Goal: Use online tool/utility: Use online tool/utility

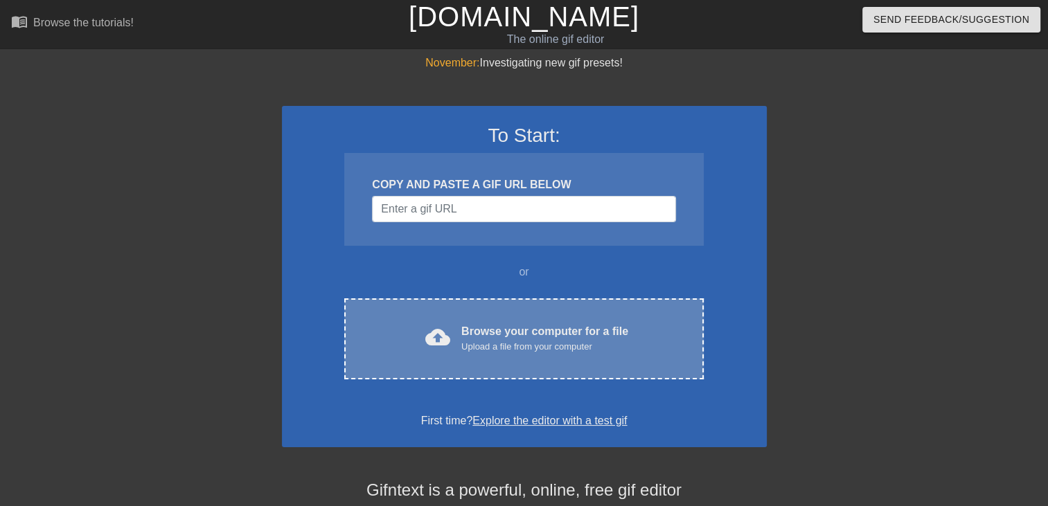
click at [463, 316] on div "cloud_upload Browse your computer for a file Upload a file from your computer C…" at bounding box center [523, 338] width 359 height 81
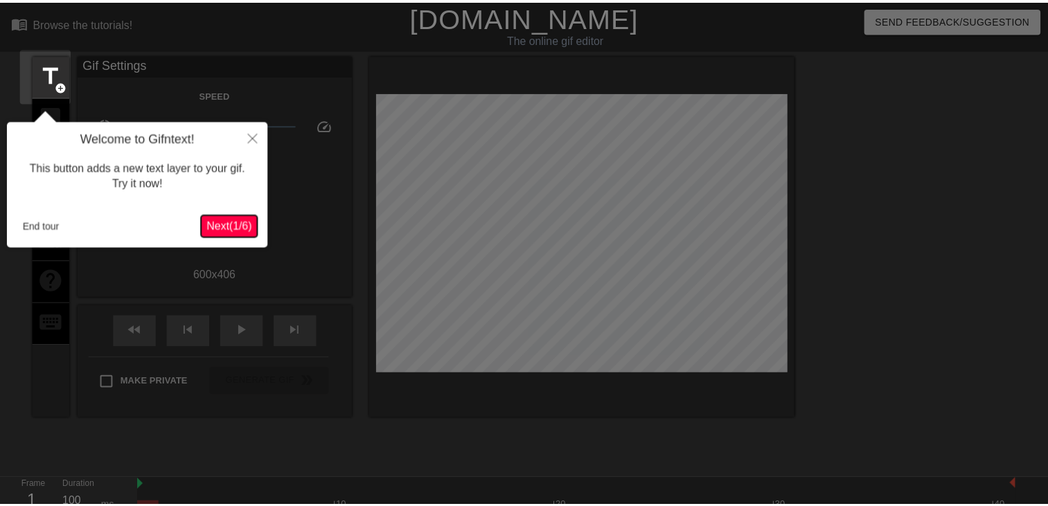
scroll to position [33, 0]
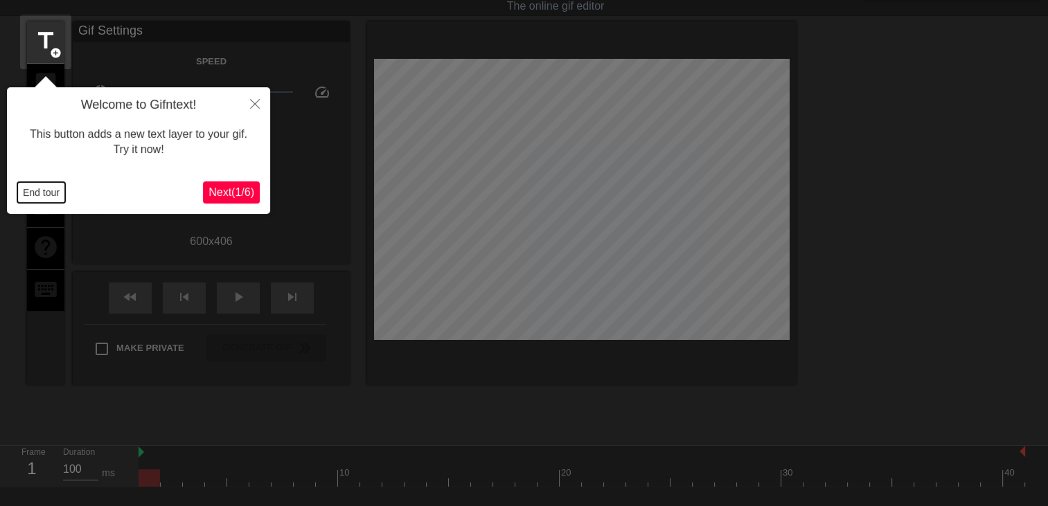
click at [58, 195] on button "End tour" at bounding box center [41, 192] width 48 height 21
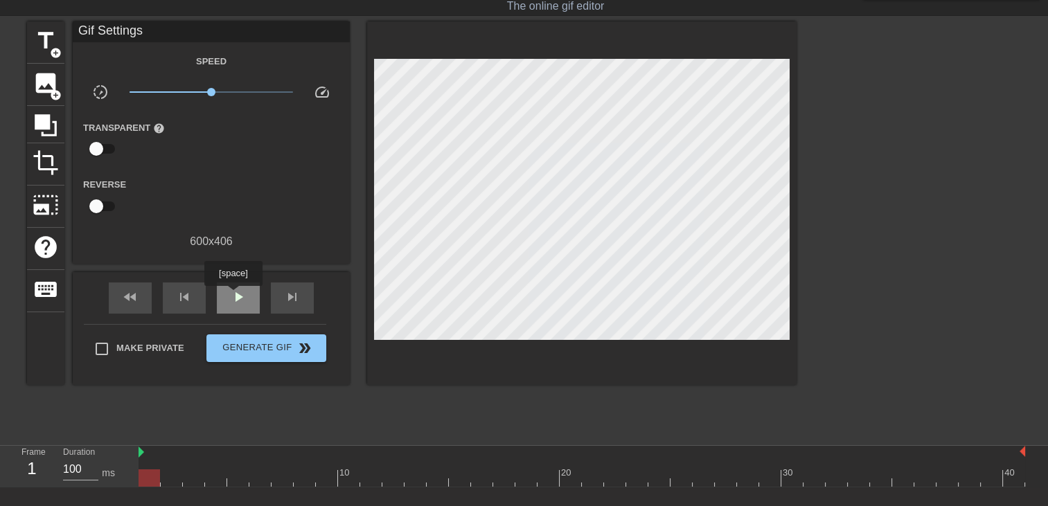
click at [233, 296] on span "play_arrow" at bounding box center [238, 297] width 17 height 17
click at [38, 38] on span "title" at bounding box center [46, 41] width 26 height 26
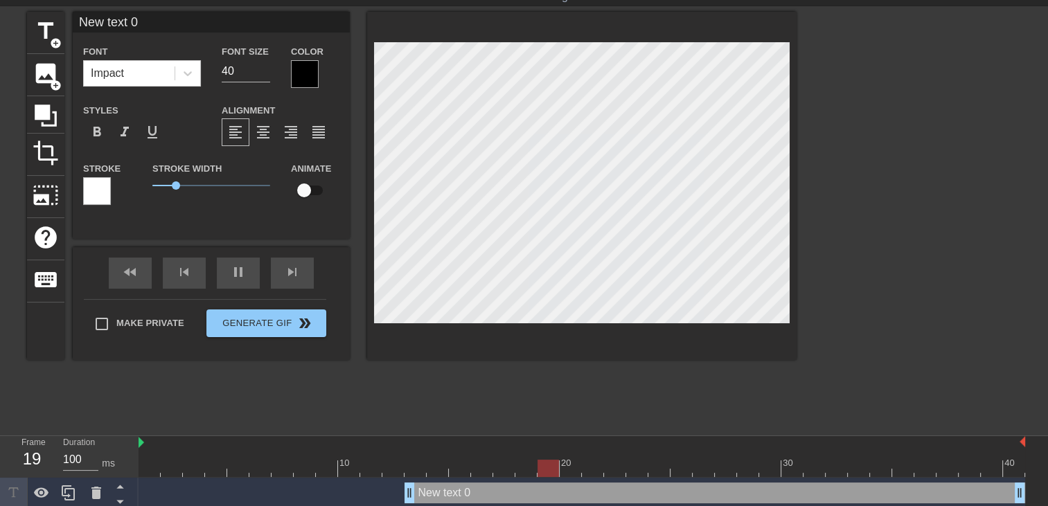
scroll to position [48, 0]
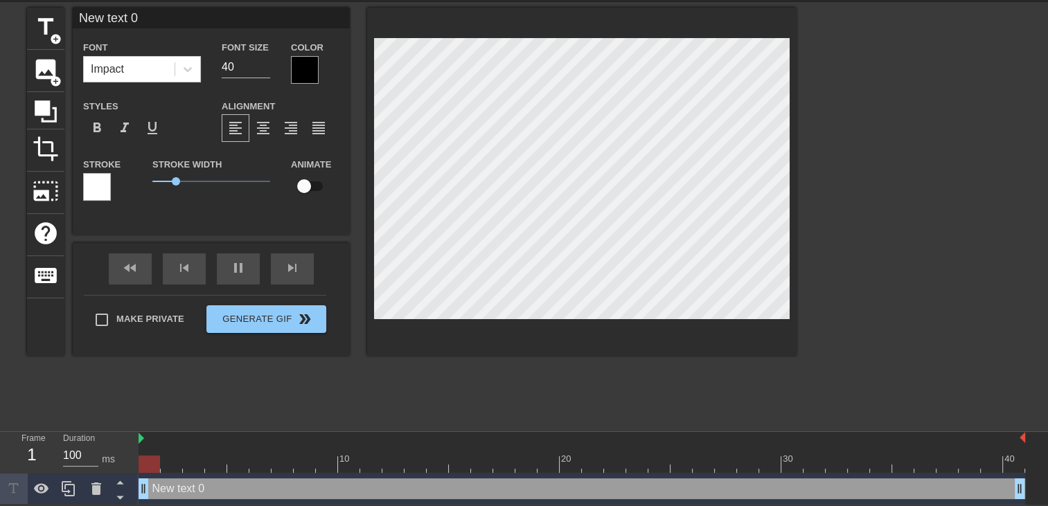
drag, startPoint x: 406, startPoint y: 490, endPoint x: 0, endPoint y: 451, distance: 407.6
click at [0, 454] on html "menu_book Browse the tutorials! [DOMAIN_NAME] The online gif editor Send Feedba…" at bounding box center [524, 229] width 1048 height 552
type input "New text"
type textarea "New text"
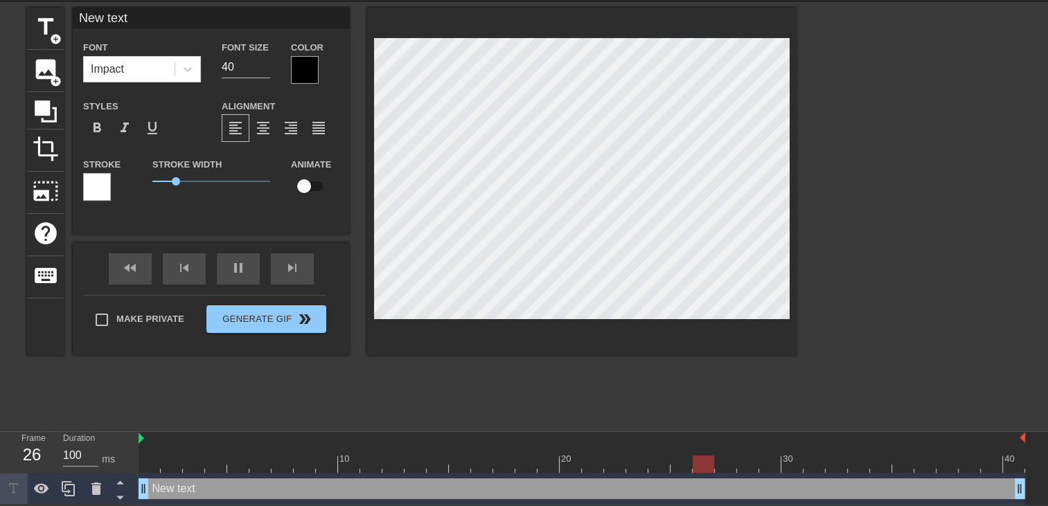
type input "New text"
type textarea "New text"
type input "New tex"
type textarea "New tex"
type input "New te"
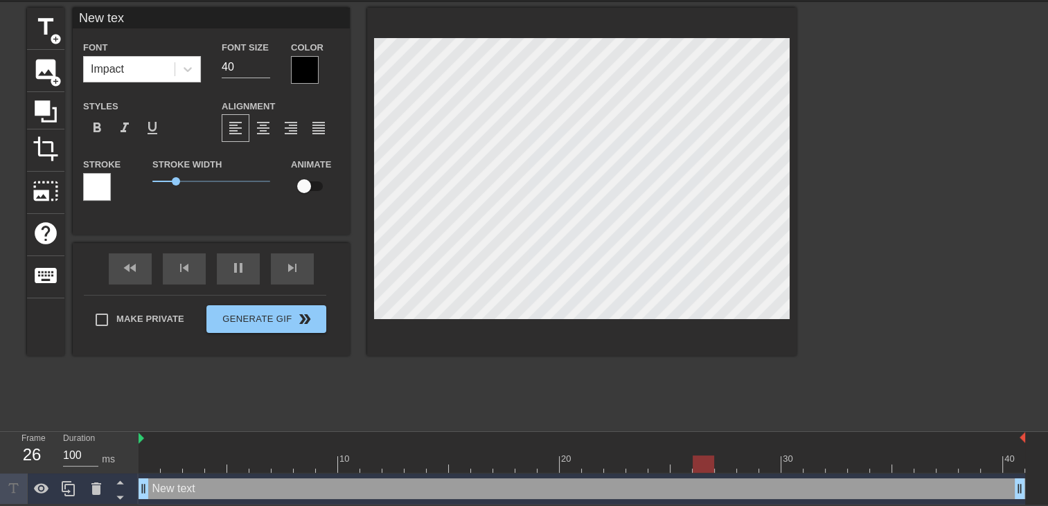
type textarea "New te"
type input "New t"
type textarea "New t"
type input "New"
type textarea "New"
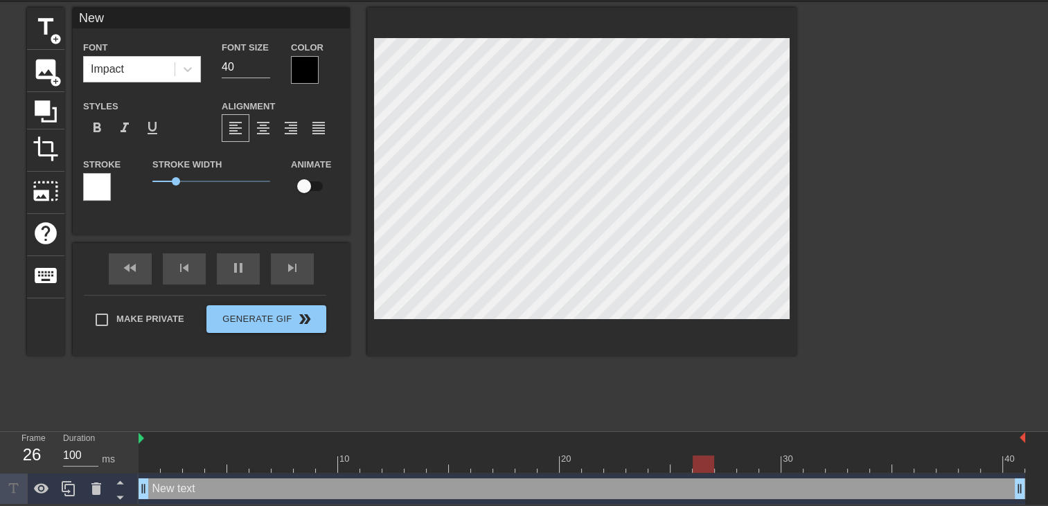
type input "New"
type textarea "New"
type input "Ne"
type textarea "Ne"
type input "N"
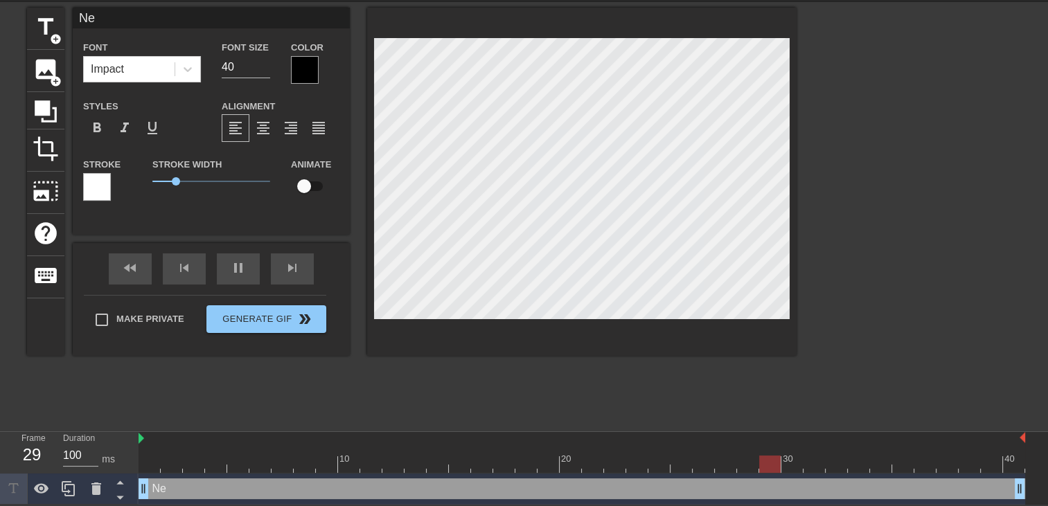
type textarea "N"
type input "A"
type textarea "A"
type input "AL"
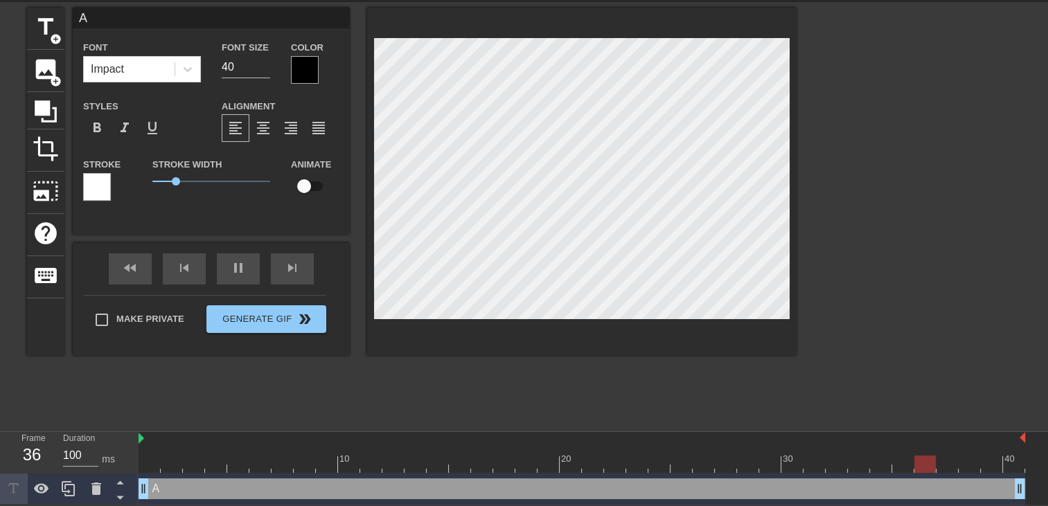
type textarea "AL"
type input "ALo"
type textarea "ALo"
type input "AL"
type textarea "AL"
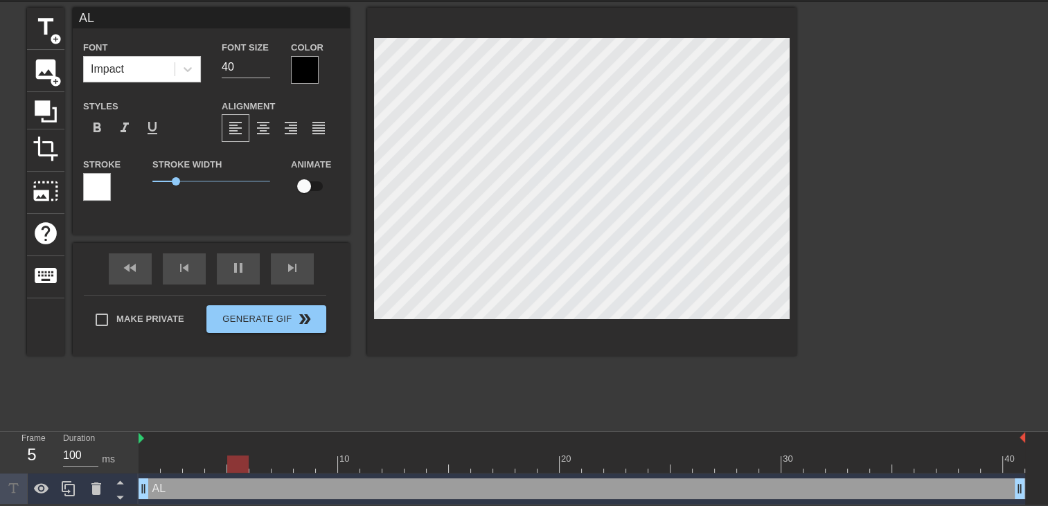
type input "A"
type textarea "A"
type input "Al"
type textarea "Al"
type input "Alo"
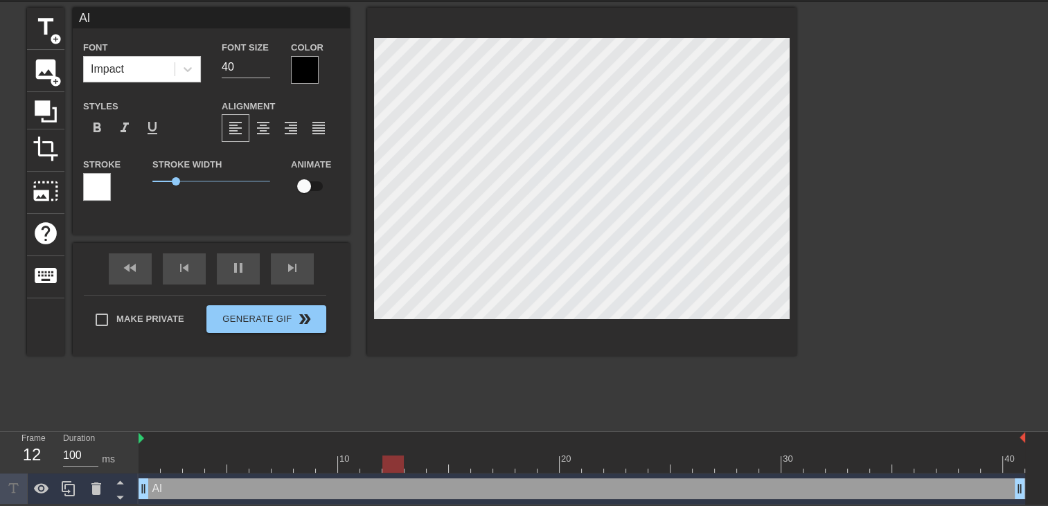
type textarea "Alo"
type input "Alor"
type textarea "Alor"
type input "Alors"
type textarea "Alors"
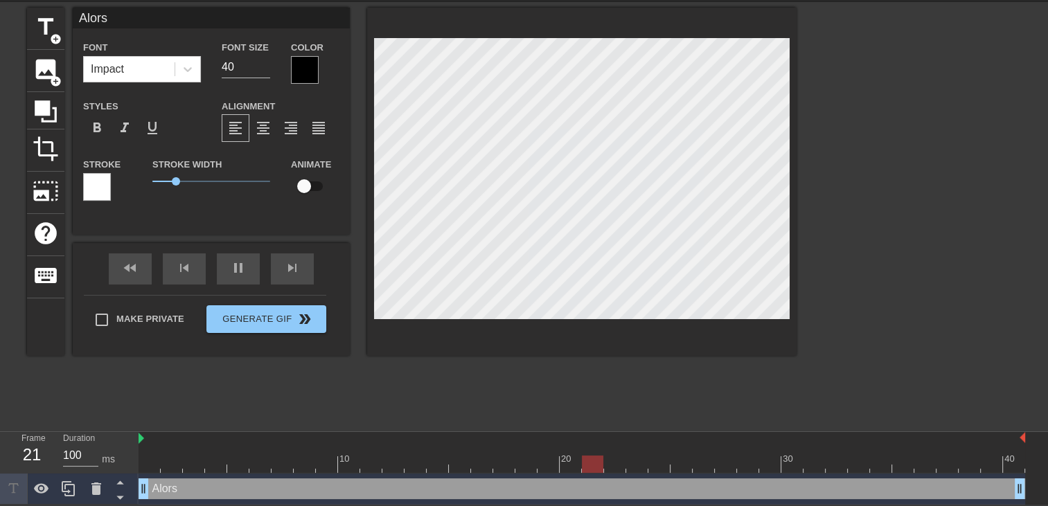
type input "Alors"
type textarea "Alors"
type input "Alors"
type textarea "Alors"
type input "Alor"
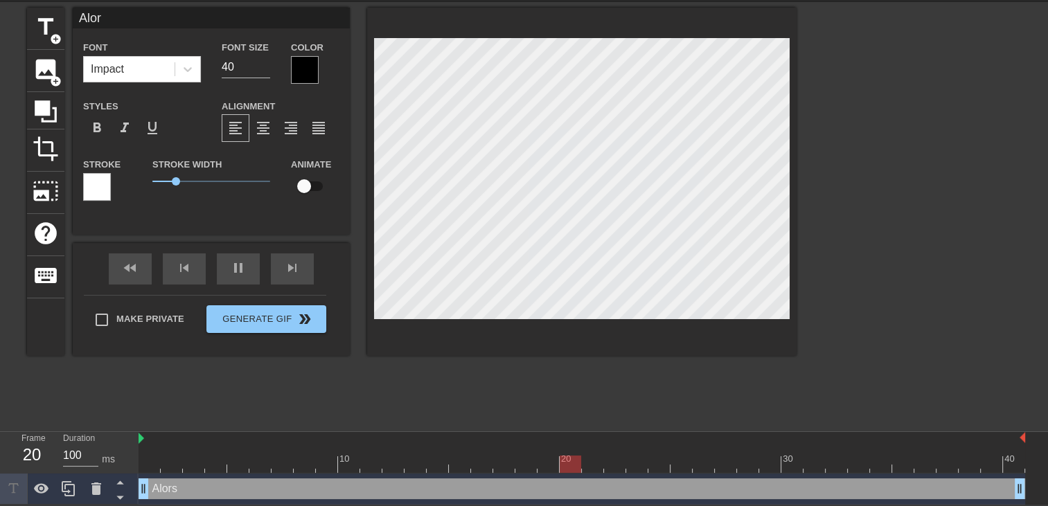
type textarea "Alor"
type input "Alo"
type textarea "Alo"
type input "Al"
type textarea "Al"
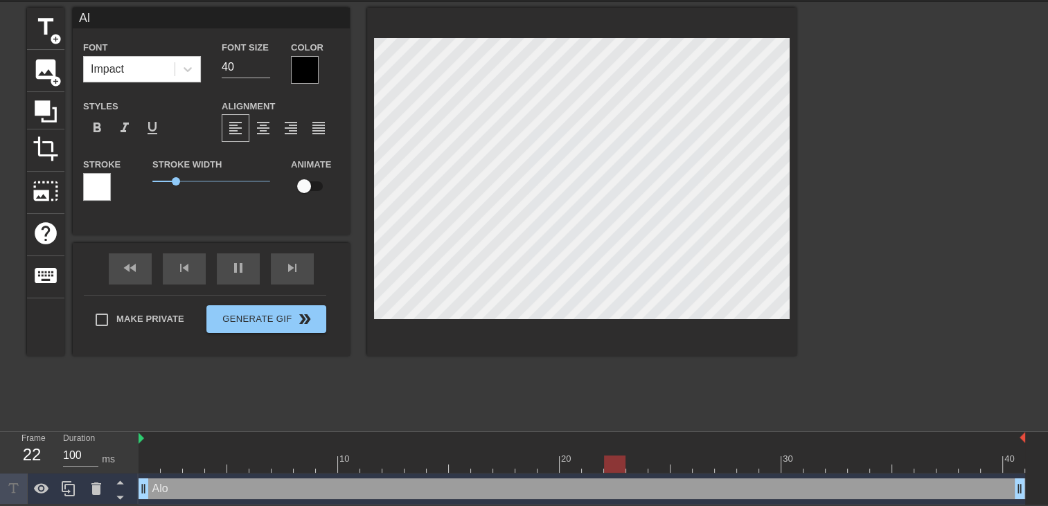
type input "A"
type textarea "A"
type input "c"
type textarea "c"
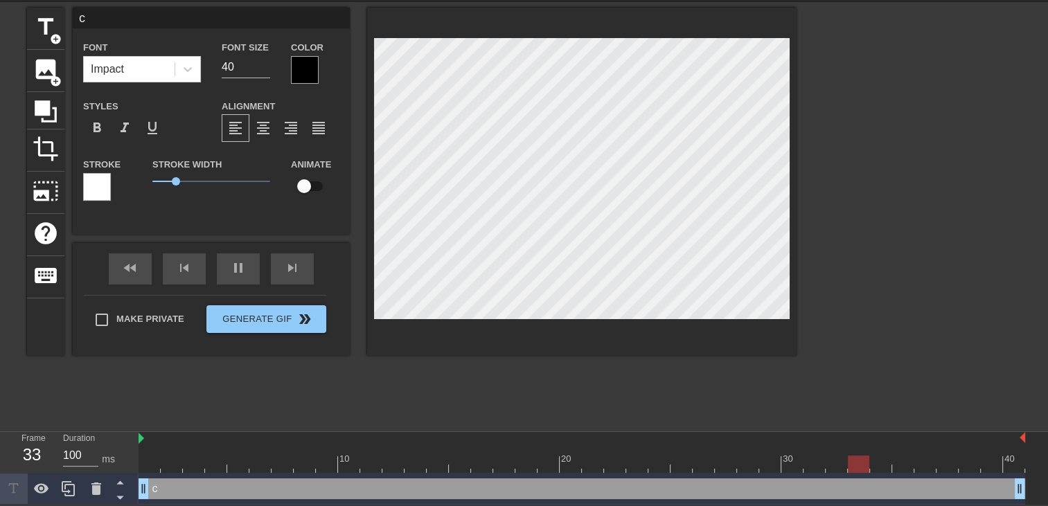
type input "ch"
type textarea "ch"
type input "che"
type textarea "che"
type input "cher"
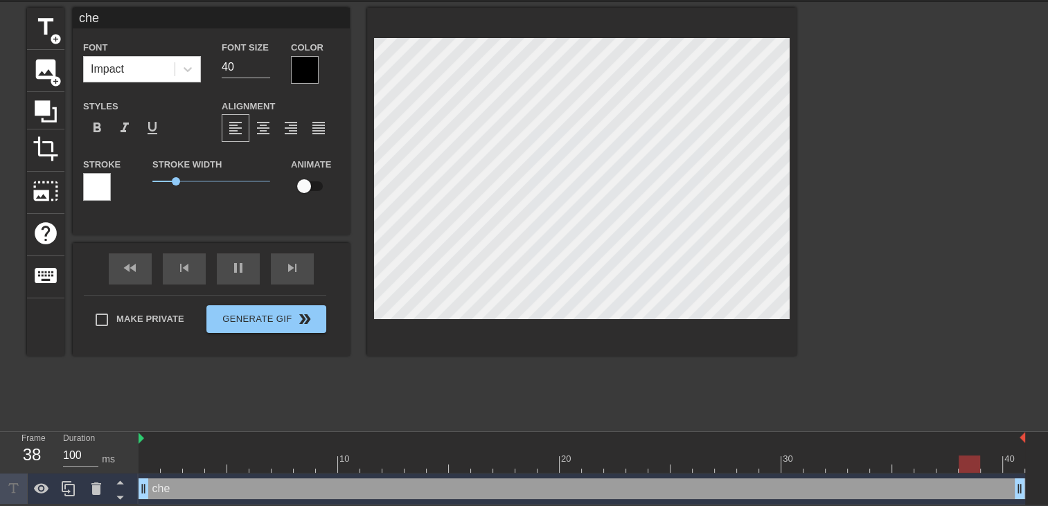
type textarea "cher"
type input "che"
type textarea "che"
type input "ch"
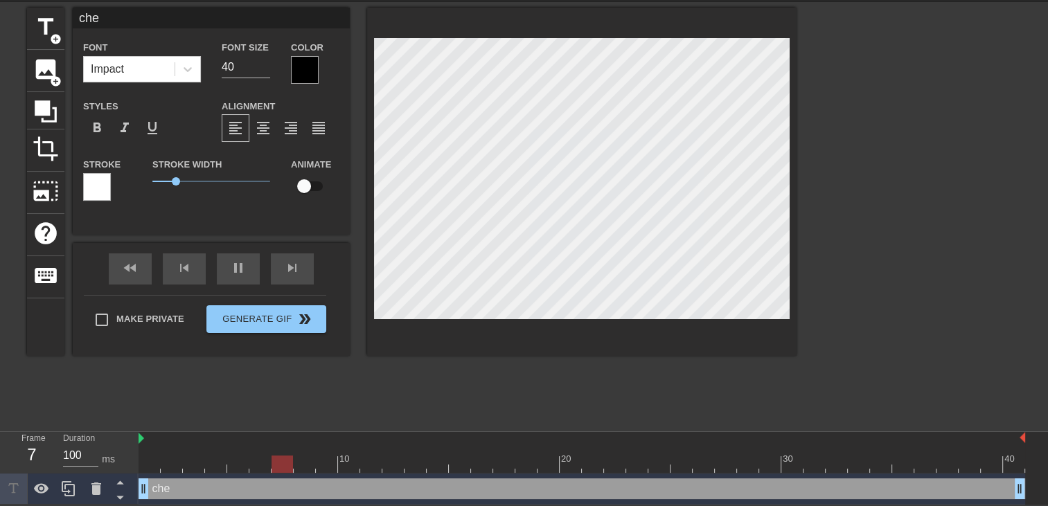
type textarea "ch"
type input "c"
type textarea "c"
type input "C"
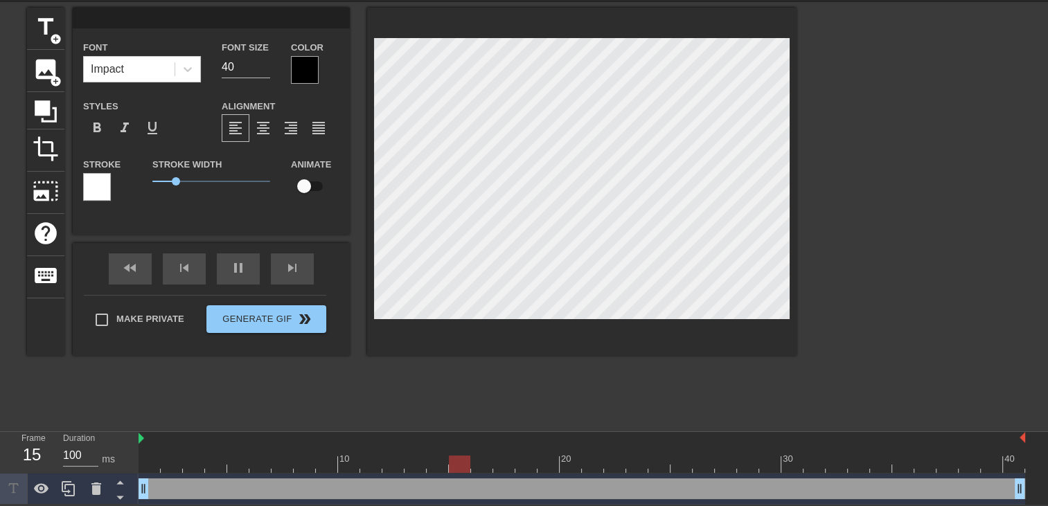
type textarea "C"
type input "Ch"
type textarea "Ch"
type input "Che"
type textarea "Che"
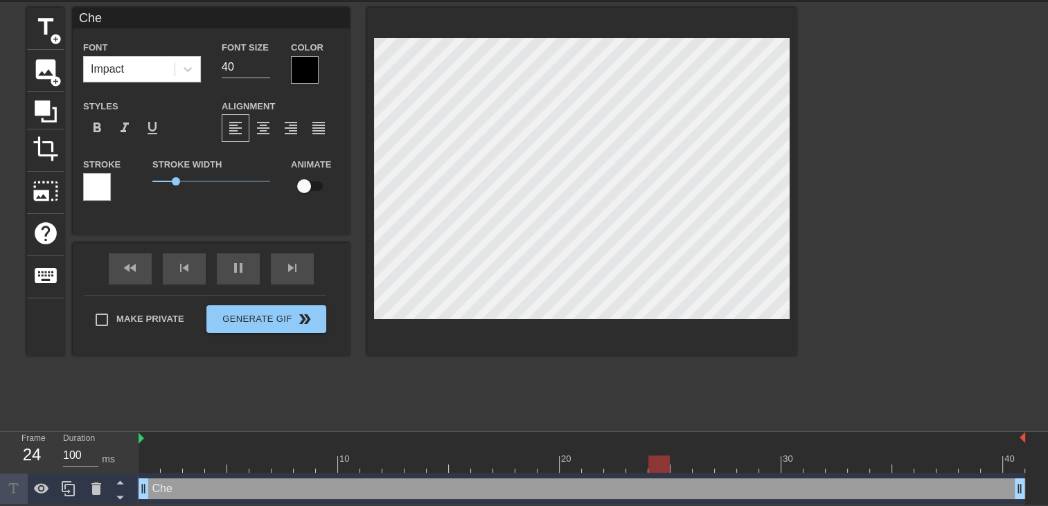
type input "[PERSON_NAME]"
type textarea "[PERSON_NAME]"
type input "Cheri"
type textarea "Cheri"
type input "Cheri"
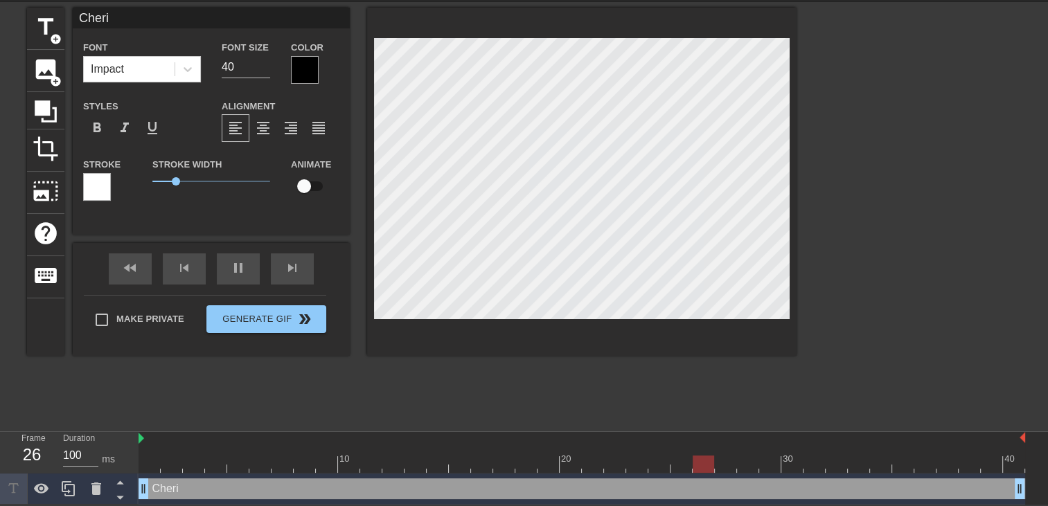
type textarea "Cheri"
type input "Cheri t"
type textarea "Cheri t"
type input "Cheri tu"
type textarea "Cheri tu"
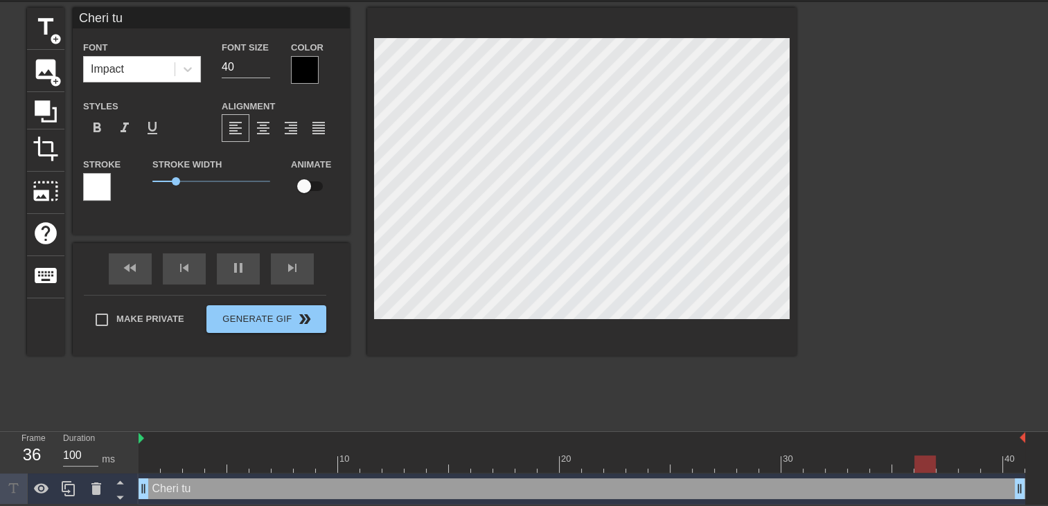
type input "Cheri tu"
type textarea "Cheri tu"
type input "Cheri tu a"
type textarea "Cheri tu a"
type input "Cheri tu au"
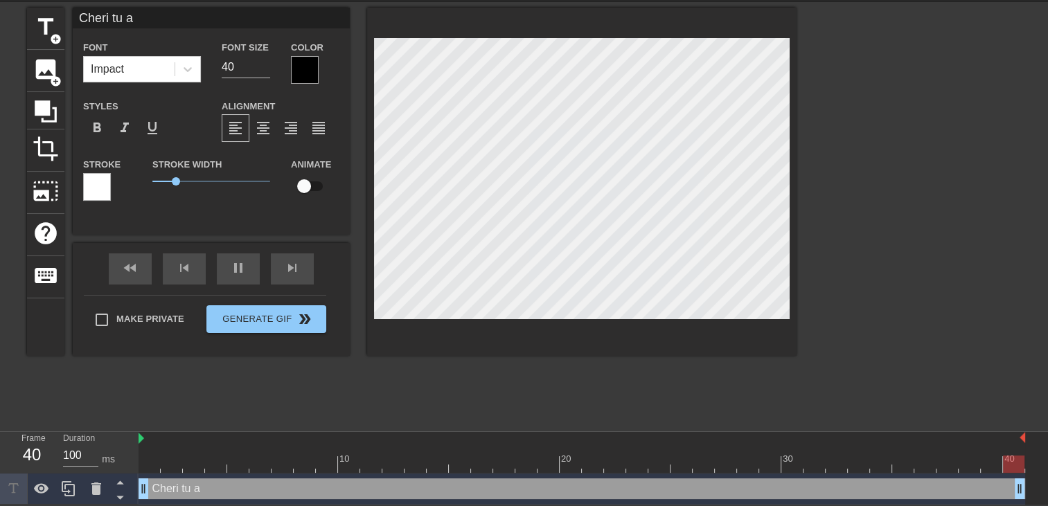
type textarea "Cheri tu au"
type input "Cheri tu aur"
type textarea "Cheri tu aur"
type input "Cheri tu aura"
type textarea "Cheri tu aura"
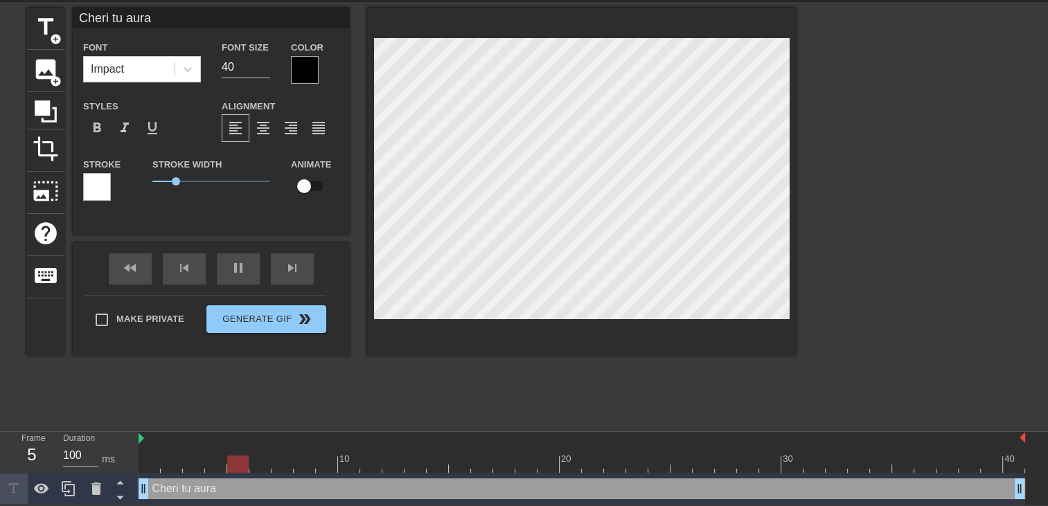
type input "Cheri tu aurai"
type textarea "Cheri tu aurai"
type input "Cheri tu aurais"
type textarea "Cheri tu aurais"
type input "Cheri tu aurais"
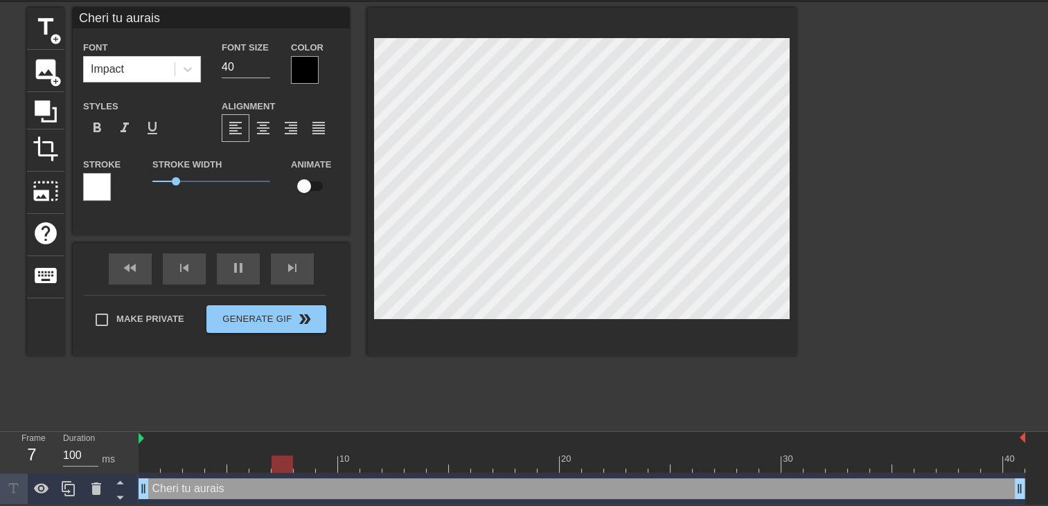
type textarea "Cheri tu aurais"
type input "Cheri tu aurais p"
type textarea "Cheri tu aurais p"
type input "Cheri tu aurais pu"
type textarea "Cheri tu aurais pu"
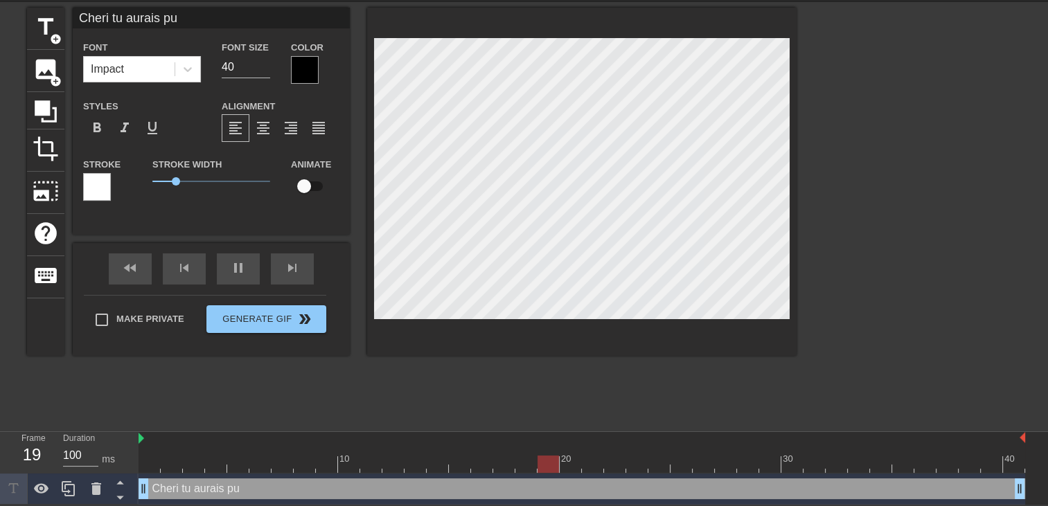
type input "Cheri tu aurais pu"
type textarea "Cheri tu aurais pu"
type input "Cheri tu aurais pu m"
type textarea "Cheri tu aurais pu m"
type input "Cheri tu aurais pu me"
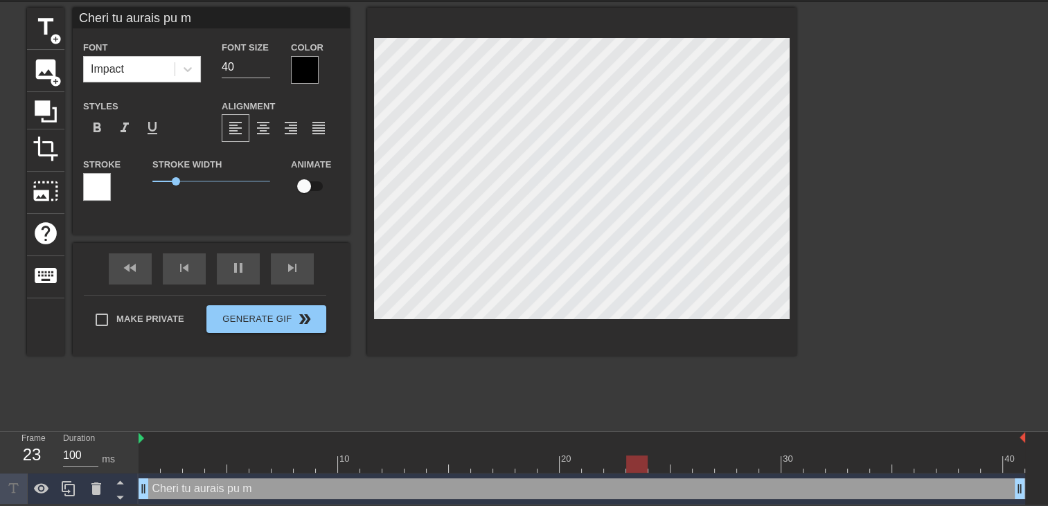
type textarea "Cheri tu aurais pu me"
type input "Cheri tu aurais pu me"
type textarea "Cheri tu aurais pu me"
type input "Cheri tu aurais pu me d"
type textarea "Cheri tu aurais pu me d"
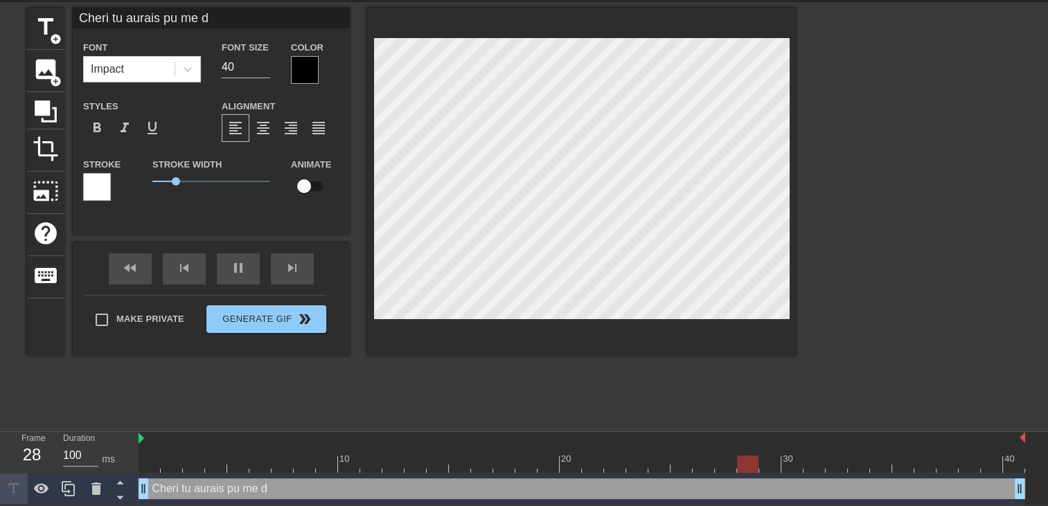
type input "Cheri tu aurais pu me di"
type textarea "Cheri tu aurais pu me di"
type input "Cheri tu aurais pu me d"
type textarea "Cheri tu aurais pu me d"
type input "Cheri tu aurais pu me dr"
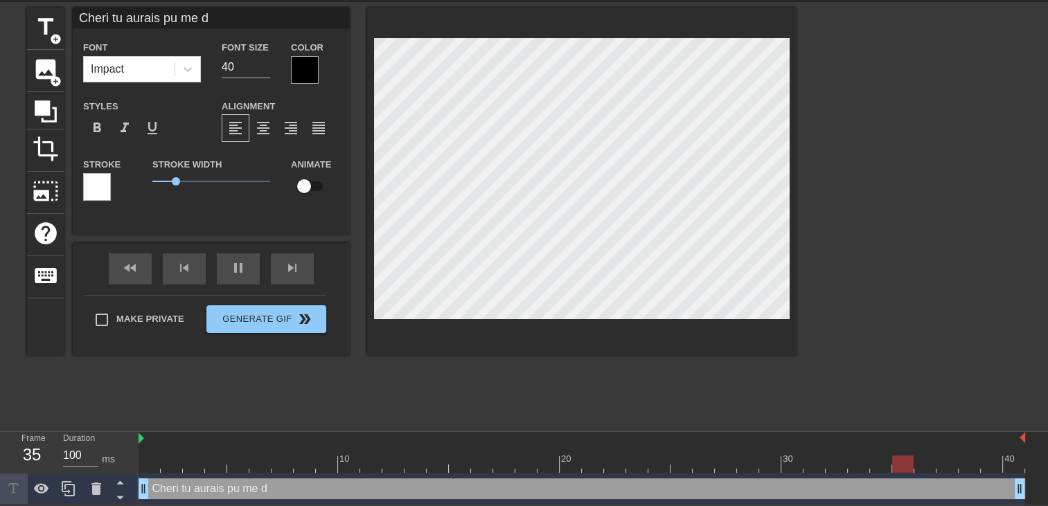
type textarea "Cheri tu aurais pu me dr"
type input "Cheri tu aurais pu me dre"
type textarea "Cheri tu aurais pu me dre"
type input "Cheri tu aurais pu me dre"
type textarea "Cheri tu aurais pu me dre"
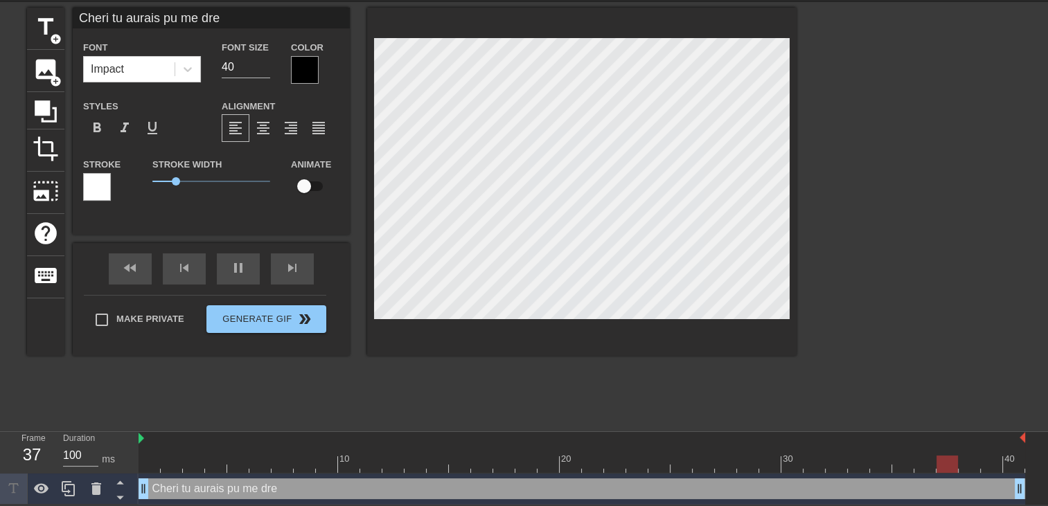
scroll to position [1, 8]
type input "Cheri tu aurais pu me dre"
type textarea "Cheri tu aurais pu me dre"
type input "Cheri tu aurais pu me dr"
type textarea "Cheri tu aurais pu me dr"
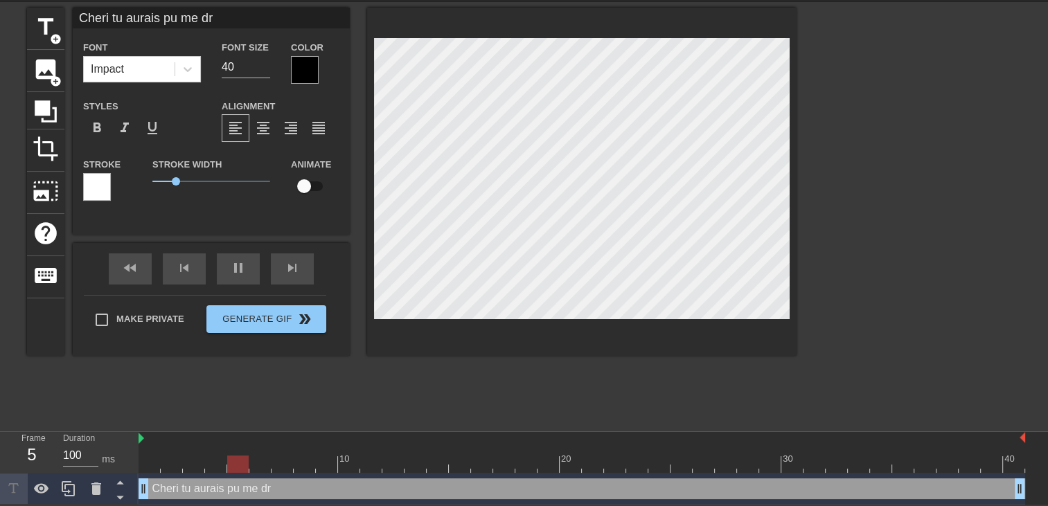
type input "Cheri tu aurais pu me d"
type textarea "Cheri tu aurais pu me d"
type input "Cheri tu aurais pu me di"
type textarea "Cheri tu aurais pu me di"
type input "Cheri tu aurais pu me dir"
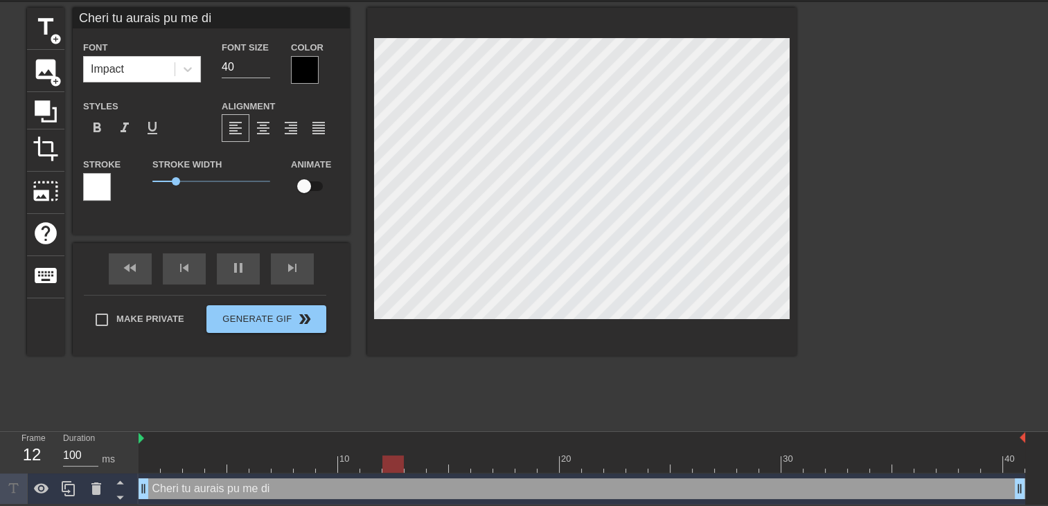
type textarea "Cheri tu aurais pu me dir"
type input "Cheri tu aurais pu me dire"
type textarea "Cheri tu aurais pu me dire"
type input "Cheri tu aurais pu me dire"
type textarea "Cheri tu aurais pu me dire"
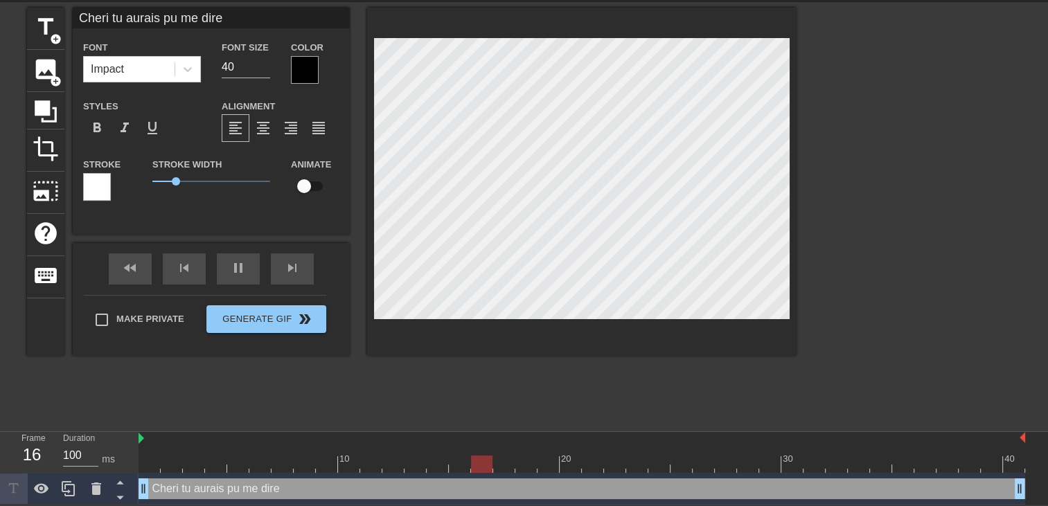
type input "Cheri tu aurais pu me dire a"
type textarea "Cheri tu aurais pu me dire a"
type input "Cheri tu aurais pu me dire av"
type textarea "Cheri tu aurais pu me dire av"
type input "Cheri tu aurais pu me dire ava"
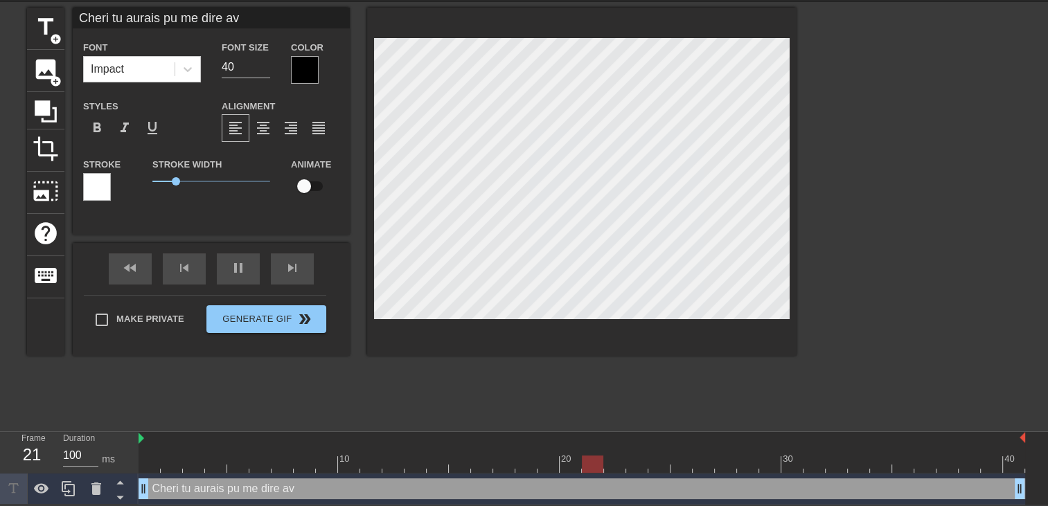
type textarea "Cheri tu aurais pu me dire ava"
type input "Cheri tu aurais pu me dire avan"
type textarea "Cheri tu aurais pu me dire avan"
type input "Cheri tu aurais pu me dire avant"
type textarea "Cheri tu aurais pu me dire avant"
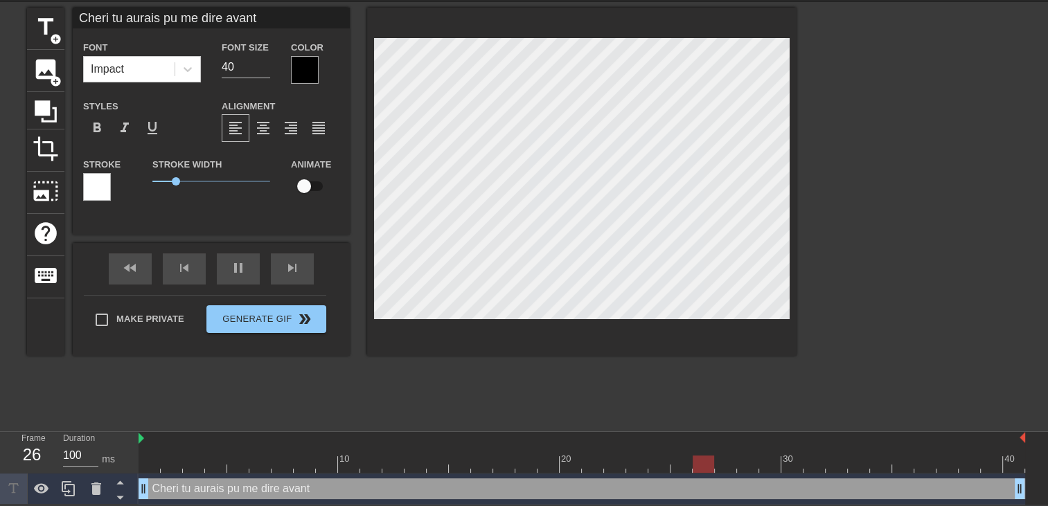
scroll to position [1, 10]
type input "Cheri tu aurais pu me dire avant"
type textarea "Cheri tu aurais pu me dire avant"
type input "Cheri tu aurais pu me dire avant"
type textarea "Cheri tu aurais pu me dire avant"
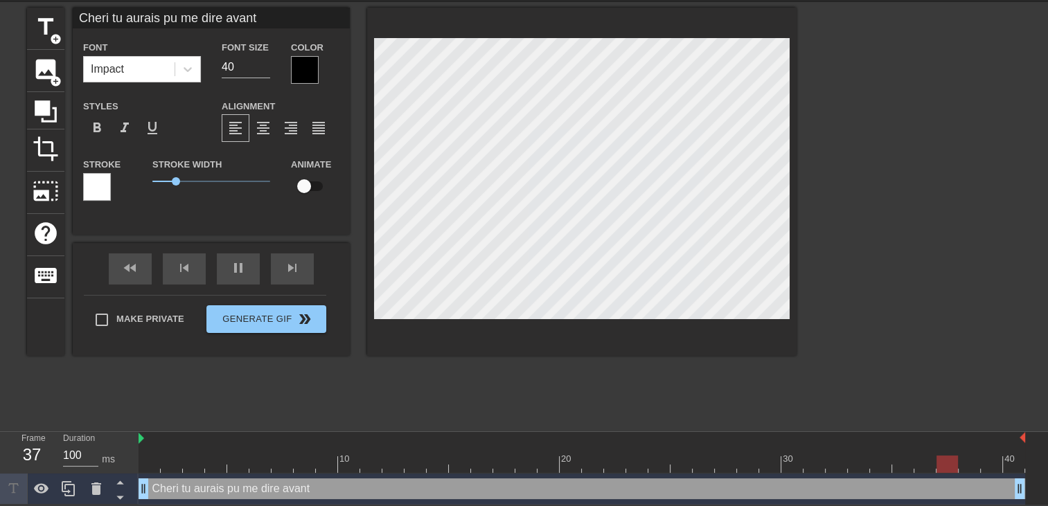
type input "Cheri tu aurais pu me dire avant q"
type textarea "Cheri tu aurais pu me dire avant q"
type input "Cheri tu aurais pu me dire avant qu"
type textarea "Cheri tu aurais pu me dire avant qu"
type input "Cheri tu aurais pu me dire avant que"
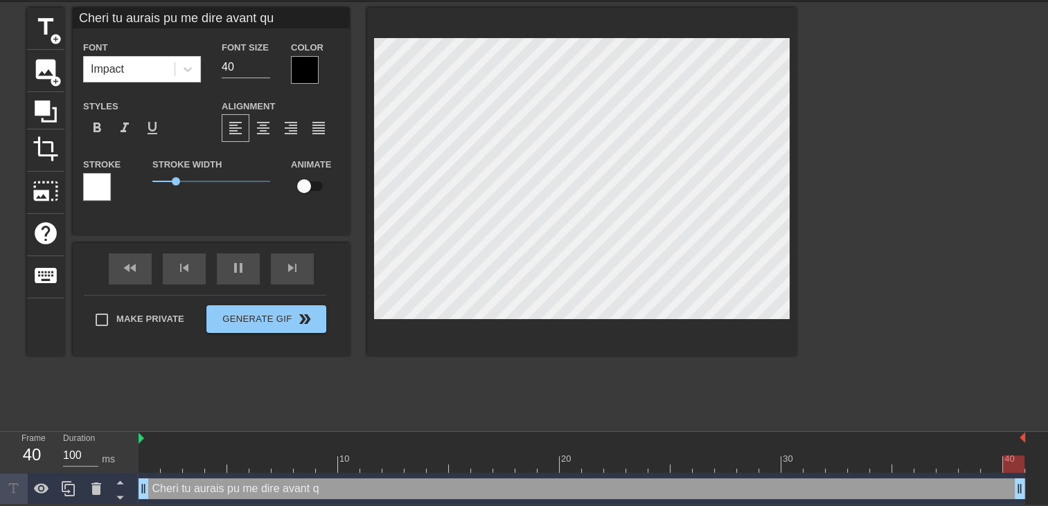
type textarea "Cheri tu aurais pu me dire avant que"
type input "Cheri tu aurais pu me dire avant que"
type textarea "Cheri tu aurais pu me dire avant que"
type input "Cheri tu aurais pu me dire avant que t"
type textarea "Cheri tu aurais pu me dire avant que t"
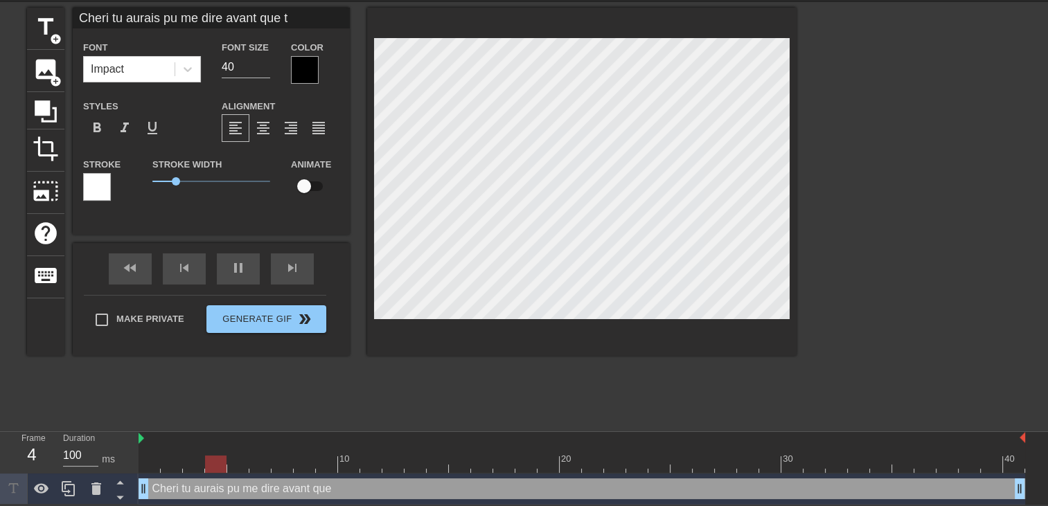
type input "Cheri tu aurais pu me dire avant que to"
type textarea "Cheri tu aurais pu me dire avant que to"
type input "Cheri tu aurais pu me dire avant que ton"
type textarea "Cheri tu aurais pu me dire avant que ton"
type input "Cheri tu aurais pu me dire avant que ton"
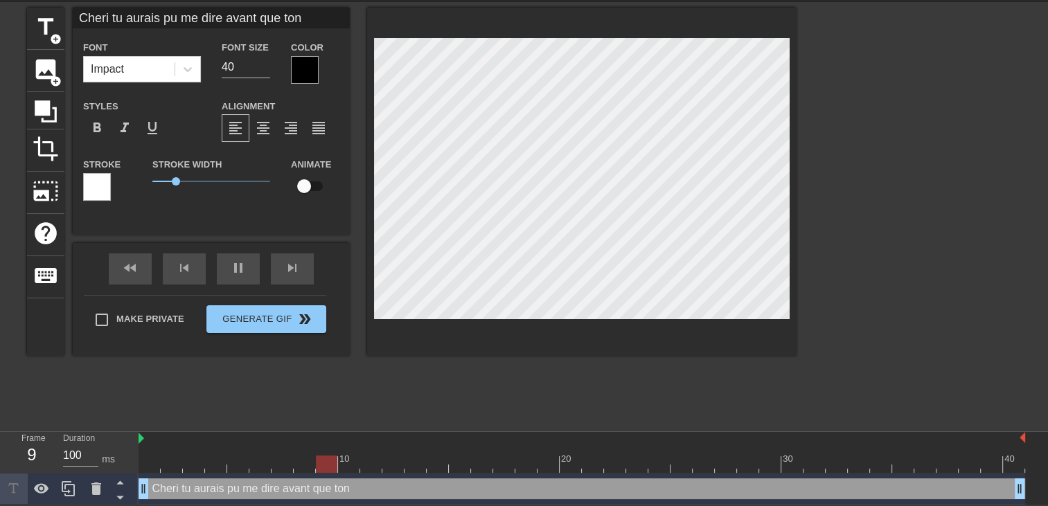
type textarea "Cheri tu aurais pu me dire avant que ton"
type input "Cheri tu aurais pu me dire avant que ton m"
type textarea "Cheri tu aurais pu me dire avant que ton m"
type input "Cheri tu aurais pu me dire avant que ton me"
type textarea "Cheri tu aurais pu me dire avant que ton me"
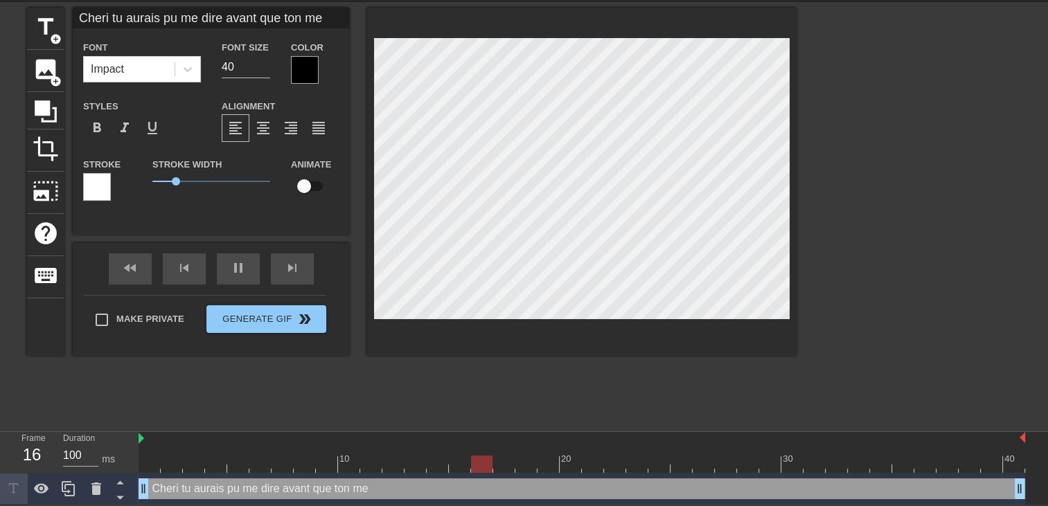
type input "Cheri tu aurais pu me dire avant que ton mec"
type textarea "Cheri tu aurais pu me dire avant que ton mec"
type input "Cheri tu aurais pu me dire avant que ton mec"
type textarea "Cheri tu aurais pu me dire avant que ton mec"
type input "Cheri tu aurais pu me dire avant que ton mec a"
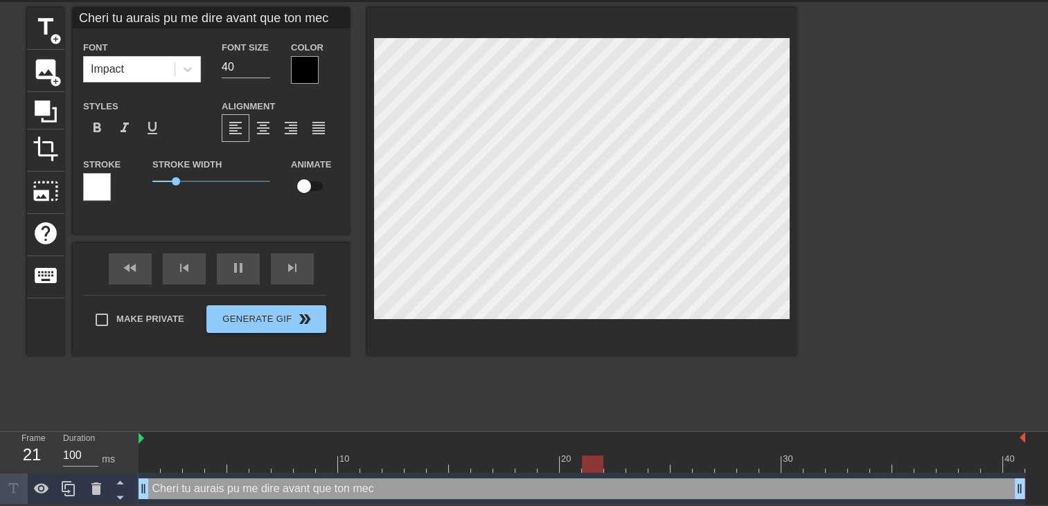
type textarea "Cheri tu aurais pu me dire avant que ton mec a"
type input "Cheri tu aurais pu me dire avant que ton mec a"
type textarea "Cheri tu aurais pu me dire avant que ton mec a"
type input "Cheri tu aurais pu me dire avant que ton mec a"
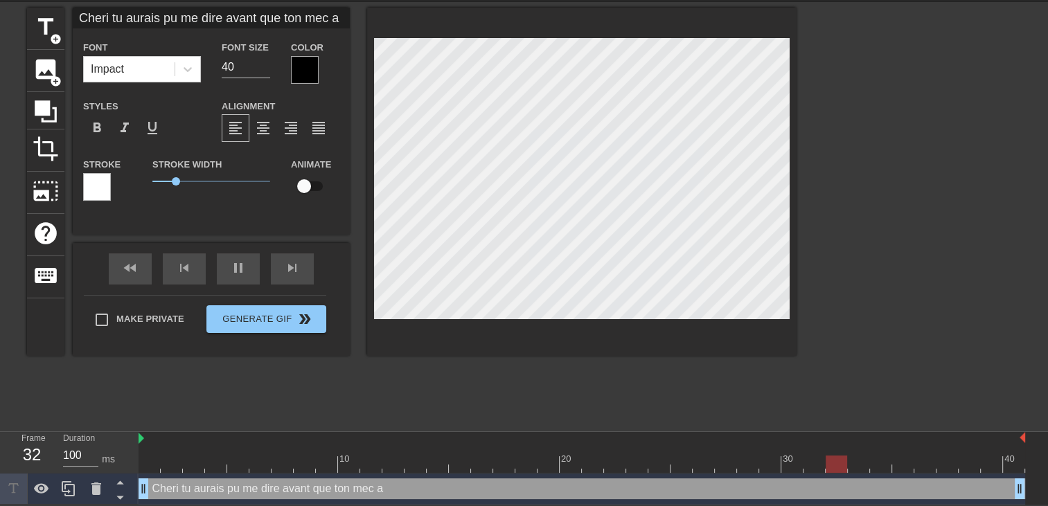
type textarea "Cheri tu aurais pu me dire avant que ton mec a"
type input "Cheri tu aurais pu me dire avant que ton mec av"
type textarea "Cheri tu aurais pu me dire avant que ton mec av"
type input "Cheri tu aurais pu me dire avant que ton mec ava"
type textarea "Cheri tu aurais pu me dire avant que ton mec ava"
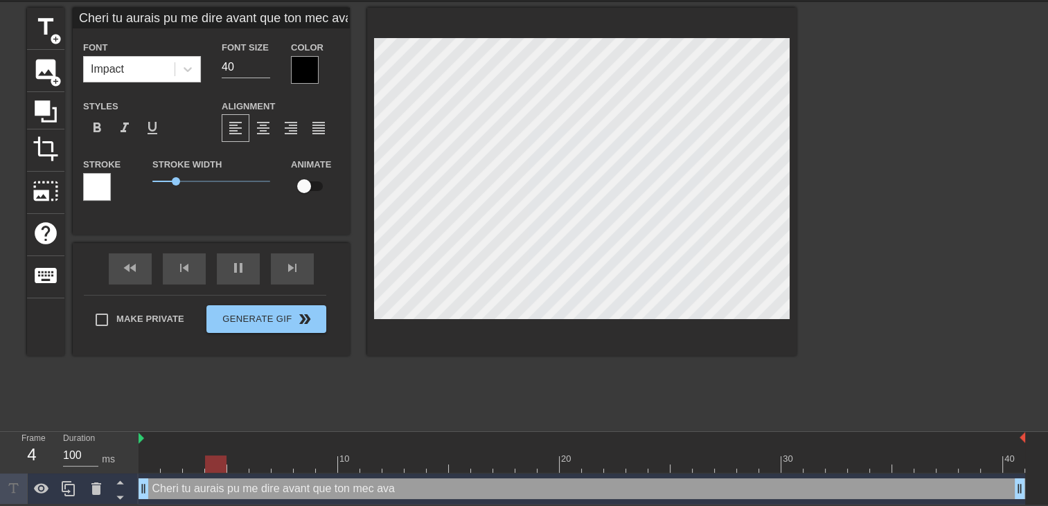
type input "Cheri tu aurais pu me dire avant que ton mec avai"
type textarea "Cheri tu aurais pu me dire avant que ton mec avai"
type input "Cheri tu aurais pu me dire avant que ton mec avait"
type textarea "Cheri tu aurais pu me dire avant que ton mec avait"
type input "Cheri tu aurais pu me dire avant que ton mec avait"
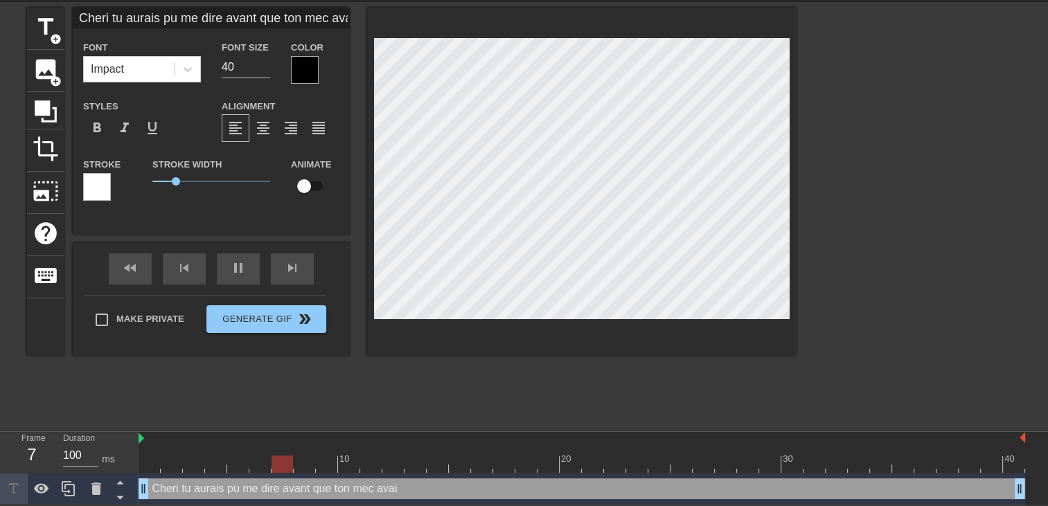
type textarea "Cheri tu aurais pu me dire avant que ton mec avait"
type input "Cheri tu aurais pu me dire avant que ton mec avait u"
type textarea "Cheri tu aurais pu me dire avant que ton mec avait u"
type input "Cheri tu aurais pu me dire avant que ton mec avait un"
type textarea "Cheri tu aurais pu me dire avant que ton mec avait un"
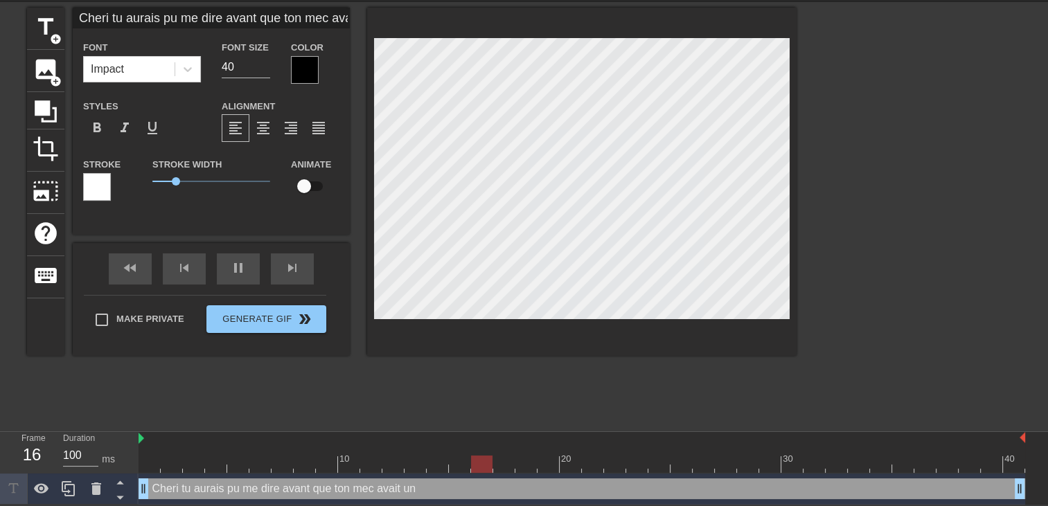
type input "Cheri tu aurais pu me dire avant que ton mec avait une"
type textarea "Cheri tu aurais pu me dire avant que ton mec avait une"
type input "Cheri tu aurais pu me dire avant que ton mec avait une"
type textarea "Cheri tu aurais pu me dire avant que ton mec avait une"
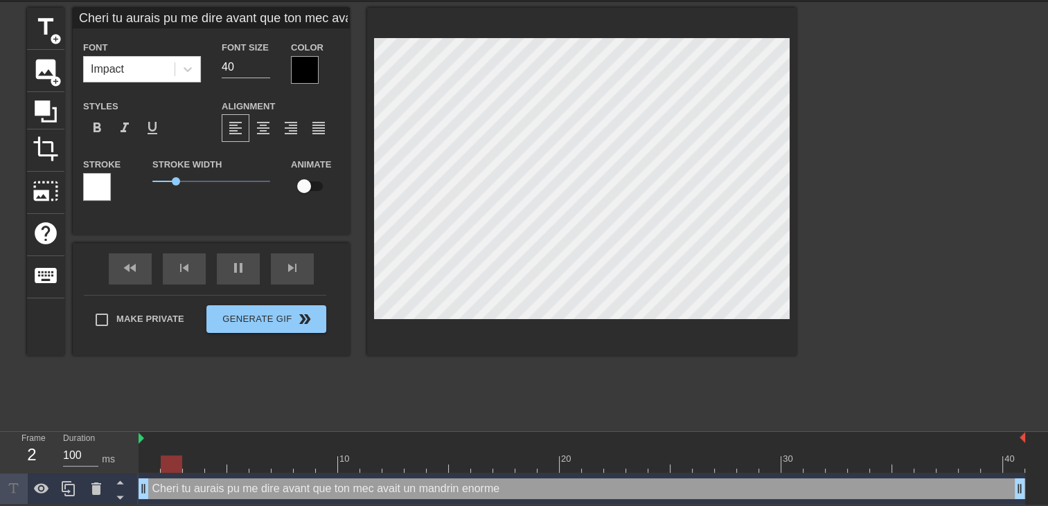
scroll to position [3, 2]
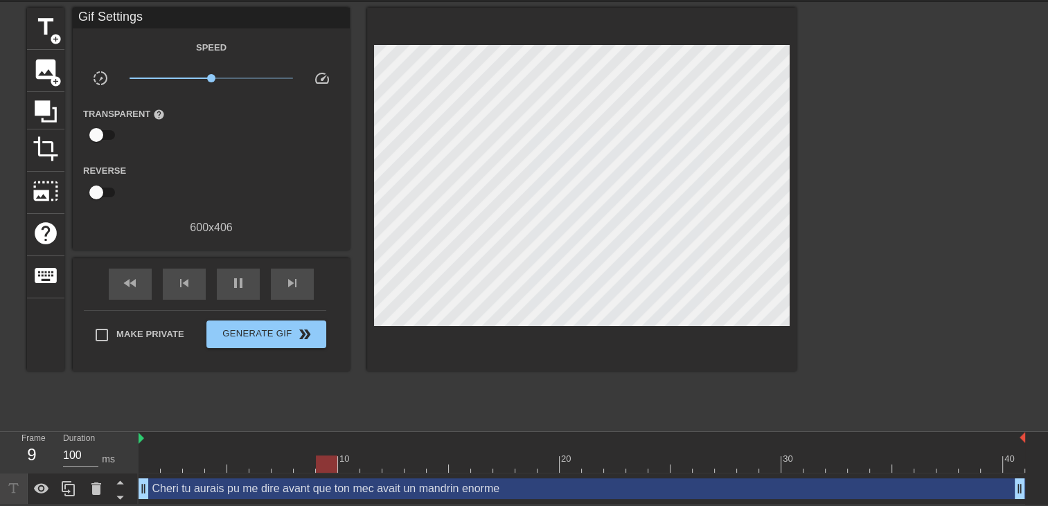
click at [648, 323] on div at bounding box center [581, 189] width 429 height 363
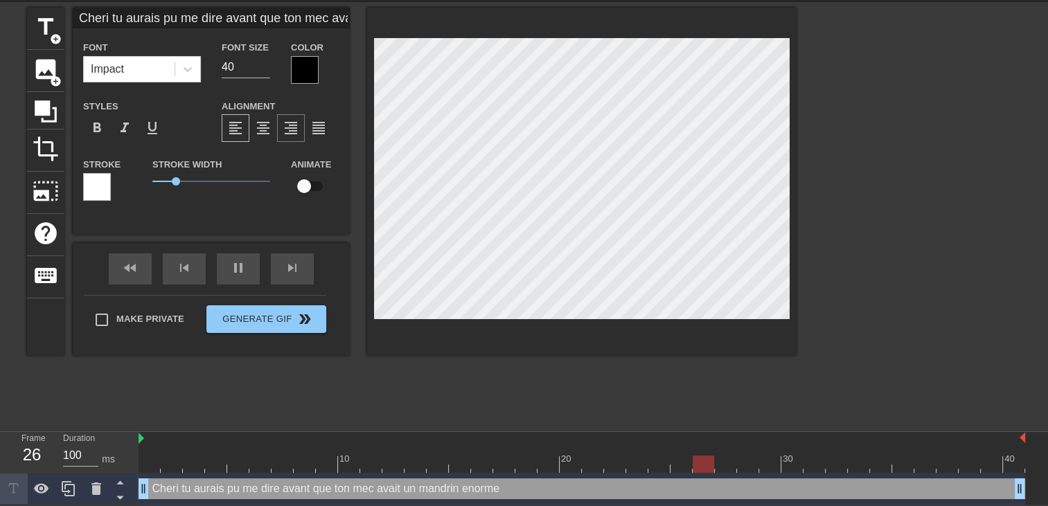
click at [285, 127] on span "format_align_right" at bounding box center [290, 128] width 17 height 17
click at [312, 71] on div at bounding box center [305, 70] width 28 height 28
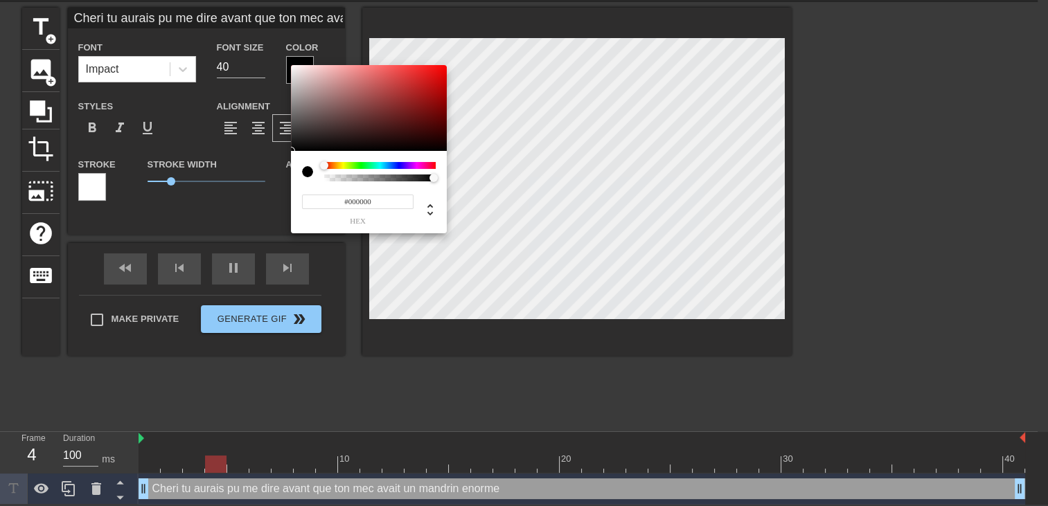
scroll to position [37, 0]
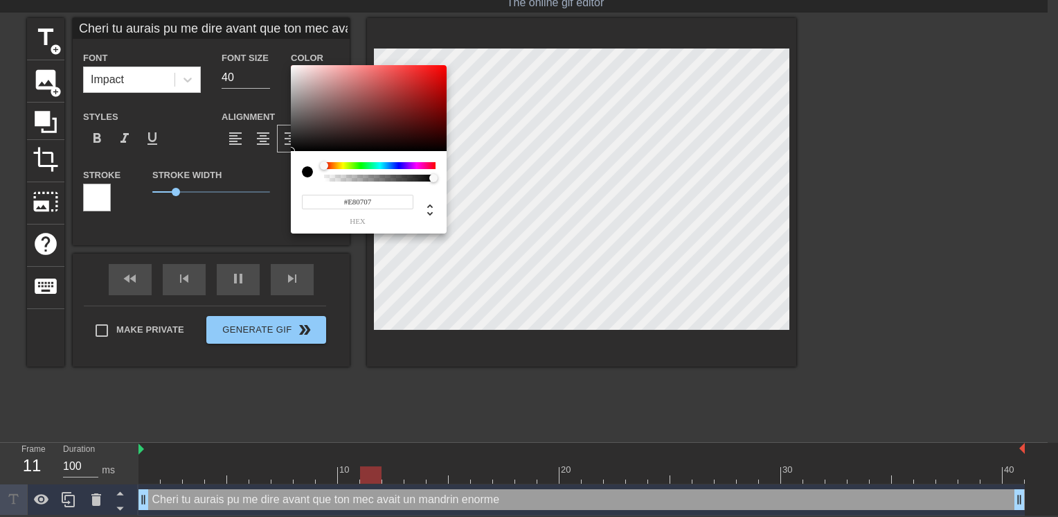
click at [442, 73] on div at bounding box center [369, 108] width 156 height 86
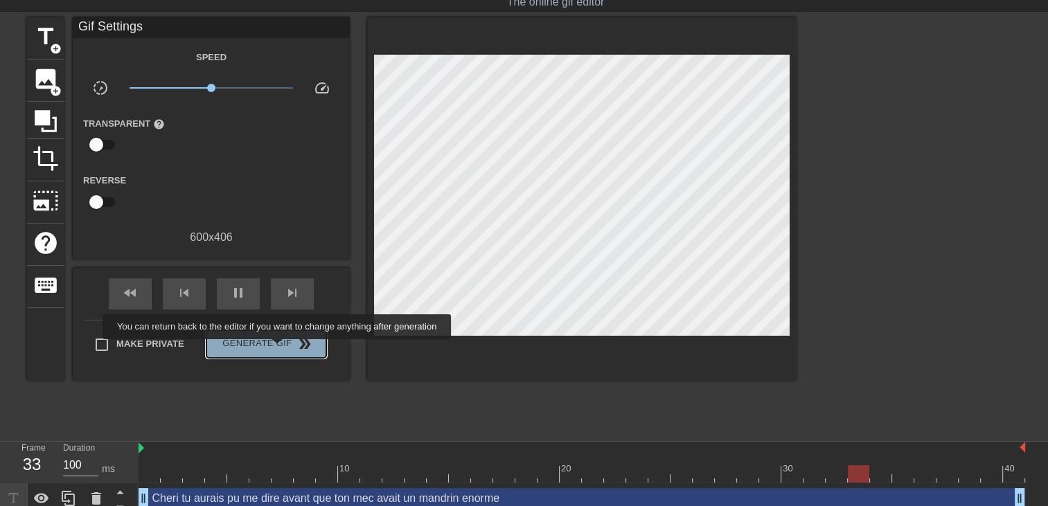
click at [278, 349] on span "Generate Gif double_arrow" at bounding box center [266, 344] width 109 height 17
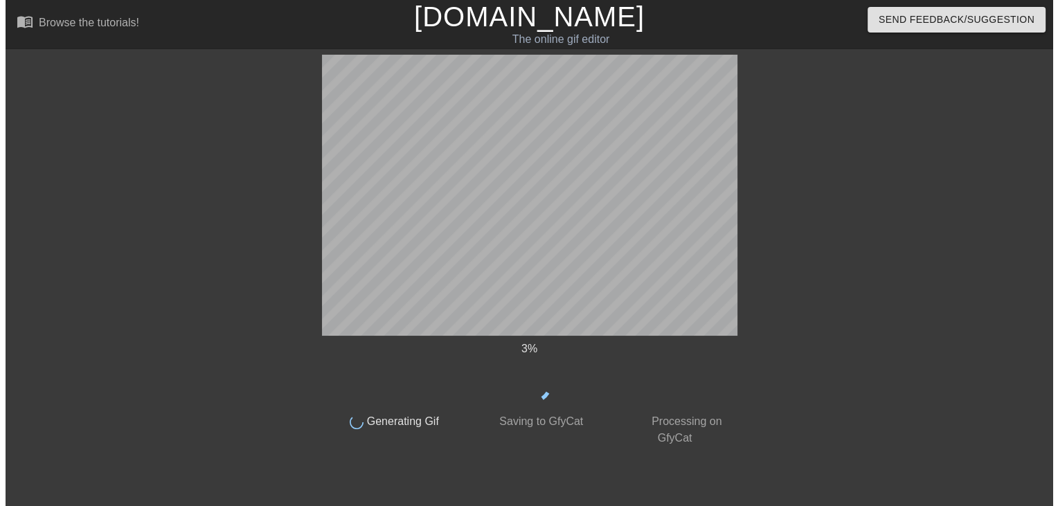
scroll to position [0, 0]
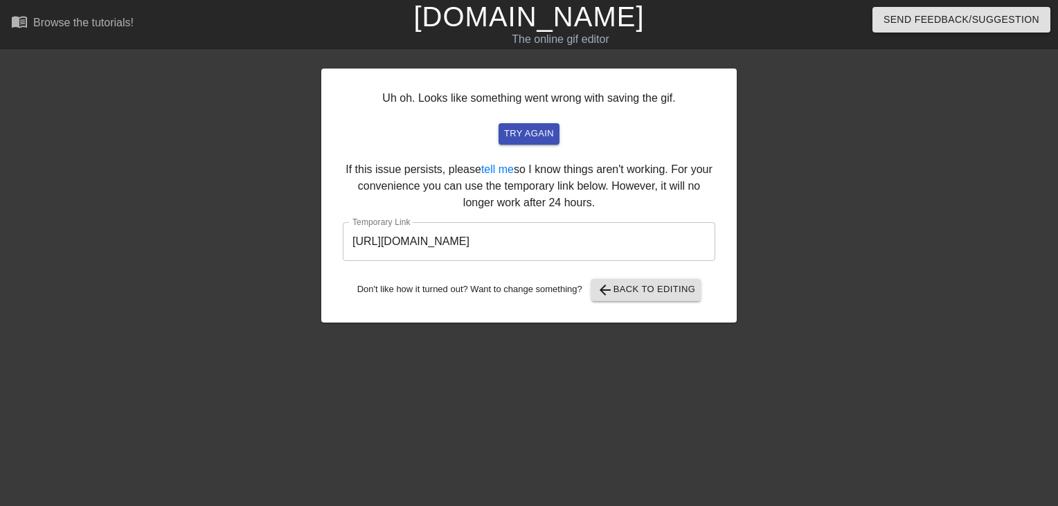
click at [0, 260] on html "menu_book Browse the tutorials! [DOMAIN_NAME] The online gif editor Send Feedba…" at bounding box center [529, 238] width 1058 height 476
click at [553, 15] on link "[DOMAIN_NAME]" at bounding box center [528, 16] width 231 height 30
